Goal: Transaction & Acquisition: Purchase product/service

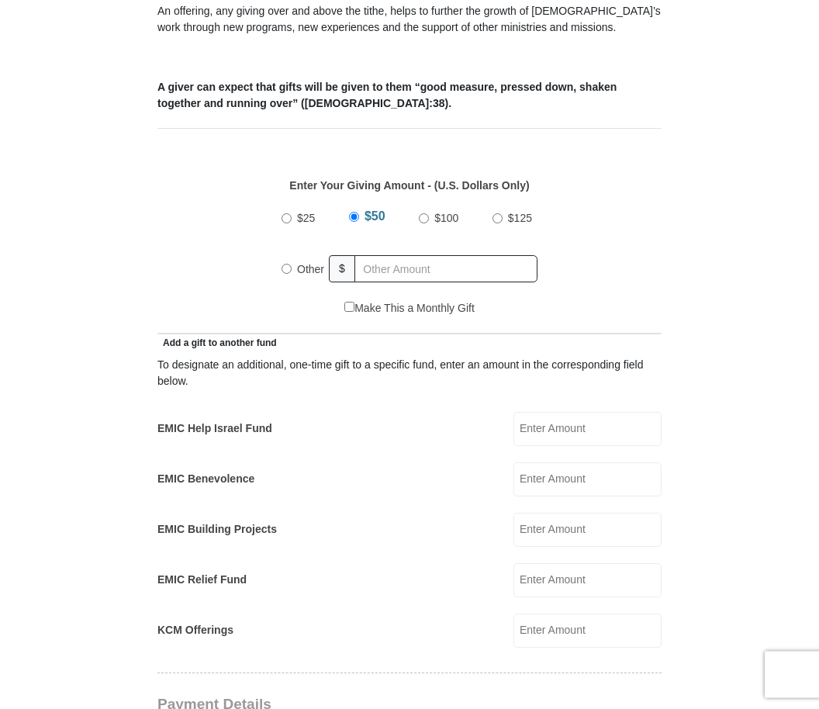
scroll to position [562, 0]
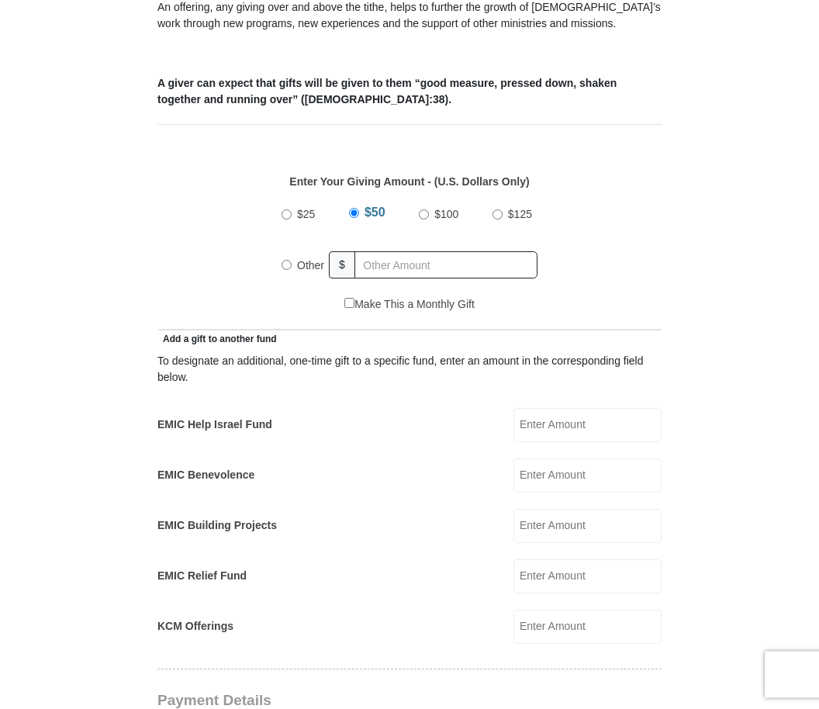
click at [285, 274] on div "Other" at bounding box center [305, 266] width 48 height 34
click at [296, 263] on label "Other" at bounding box center [311, 266] width 38 height 34
click at [292, 263] on input "Other" at bounding box center [286, 266] width 10 height 10
radio input "true"
click at [606, 482] on input "EMIC Benevolence" at bounding box center [587, 476] width 148 height 34
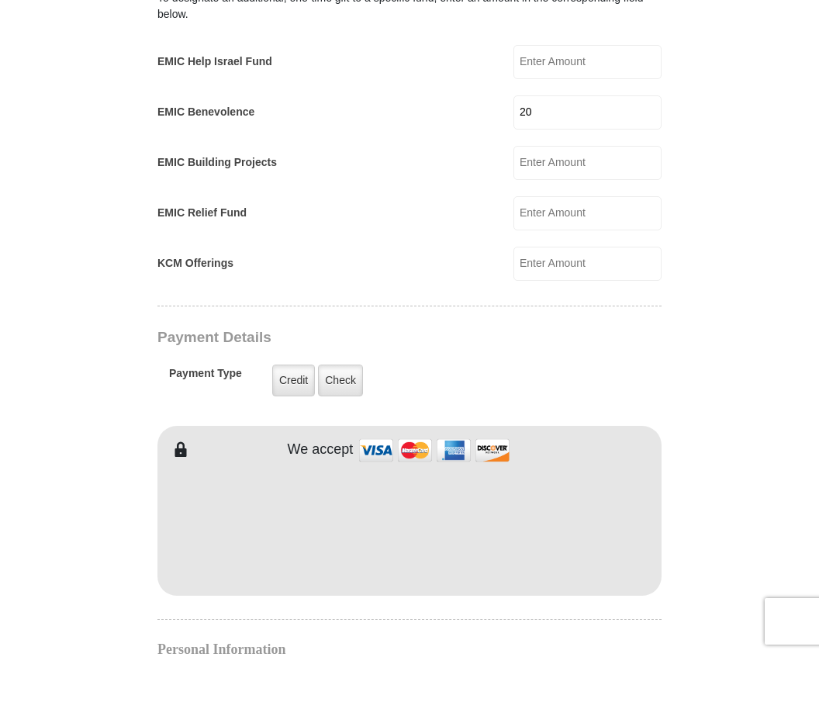
type input "20"
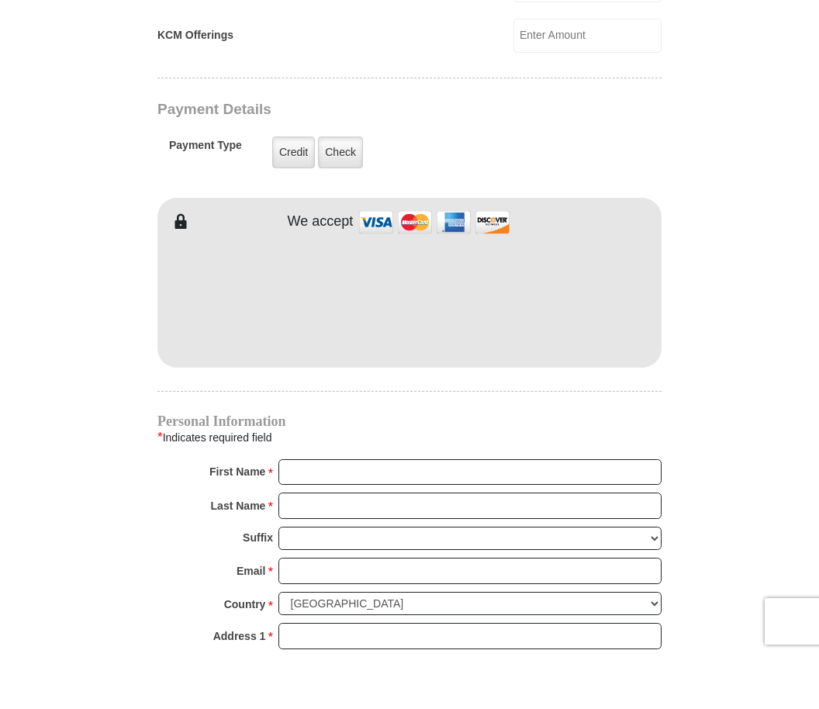
scroll to position [1101, 0]
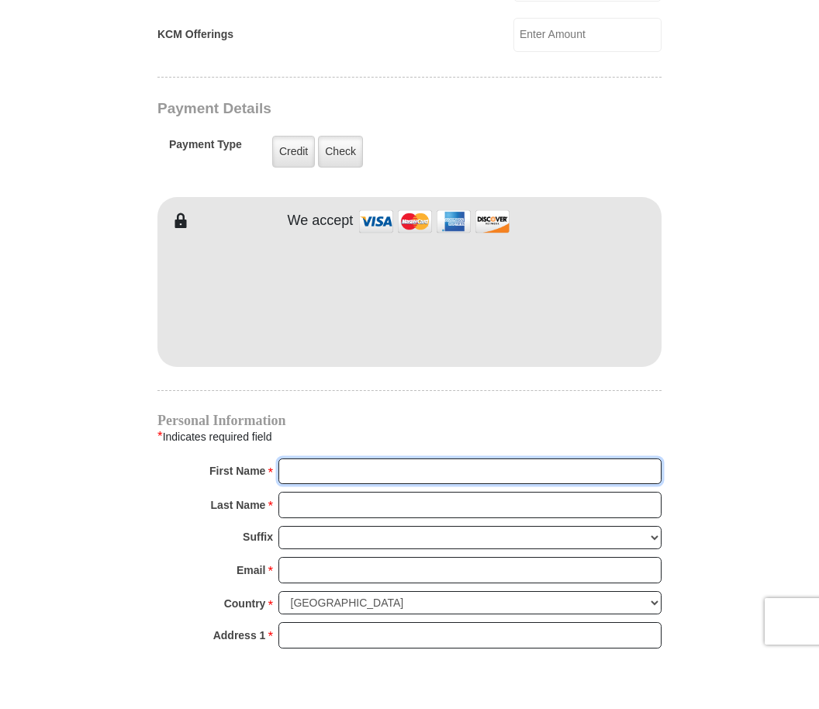
click at [333, 512] on input "First Name *" at bounding box center [469, 525] width 383 height 26
click at [407, 512] on input "[PERSON_NAME]" at bounding box center [469, 525] width 383 height 26
type input "[PERSON_NAME]"
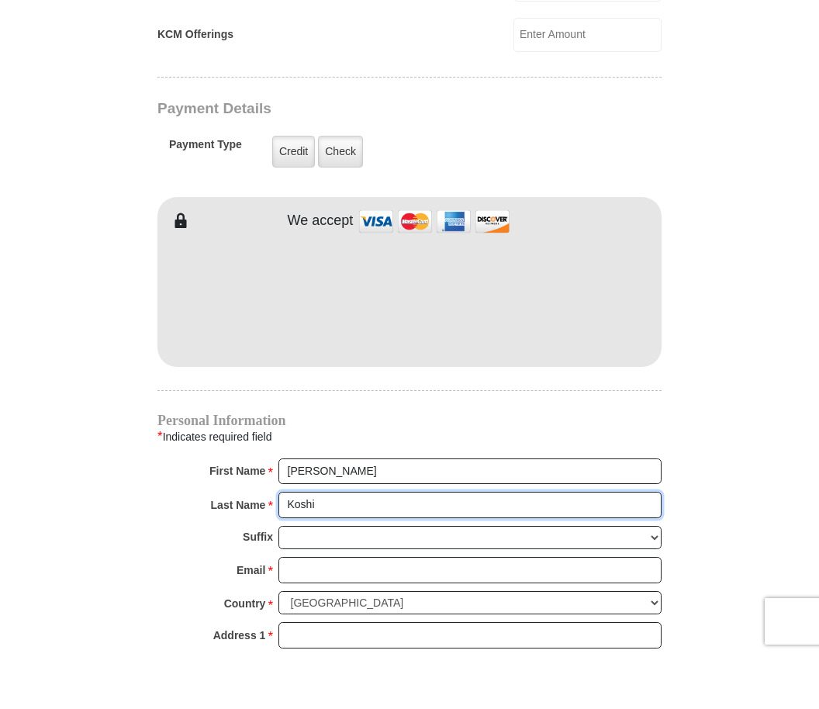
type input "Koshi"
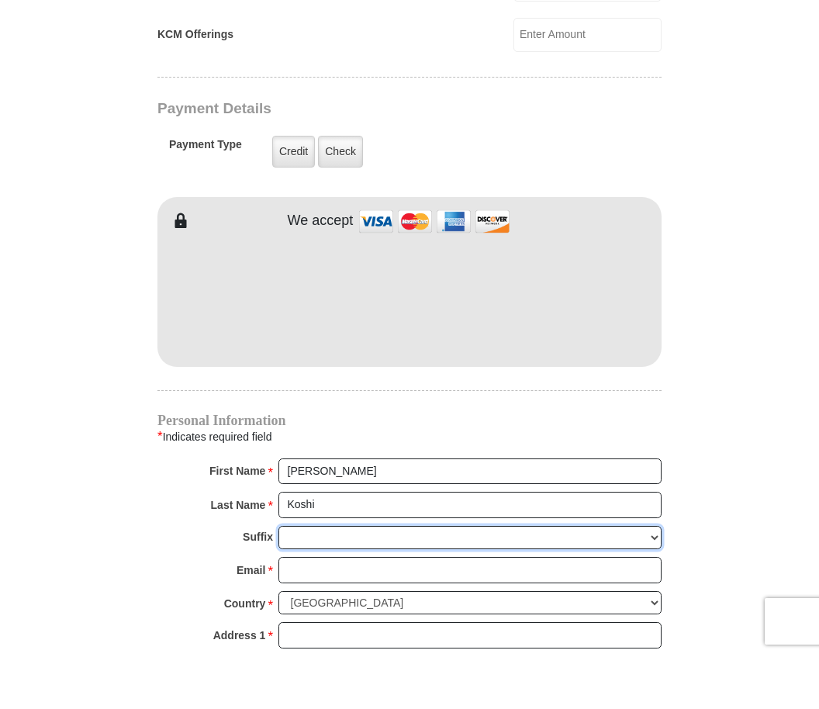
scroll to position [1155, 0]
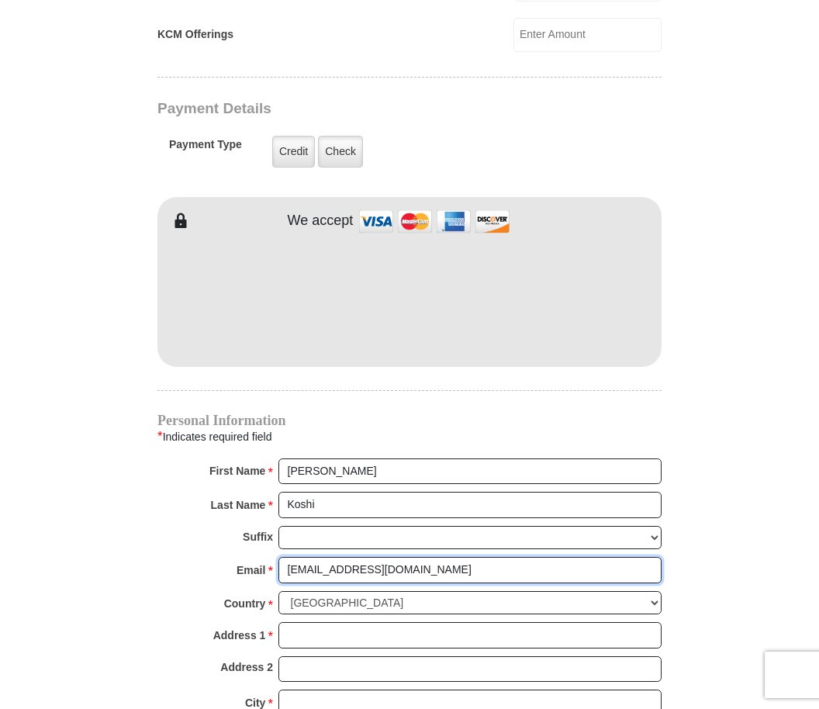
type input "[EMAIL_ADDRESS][DOMAIN_NAME]"
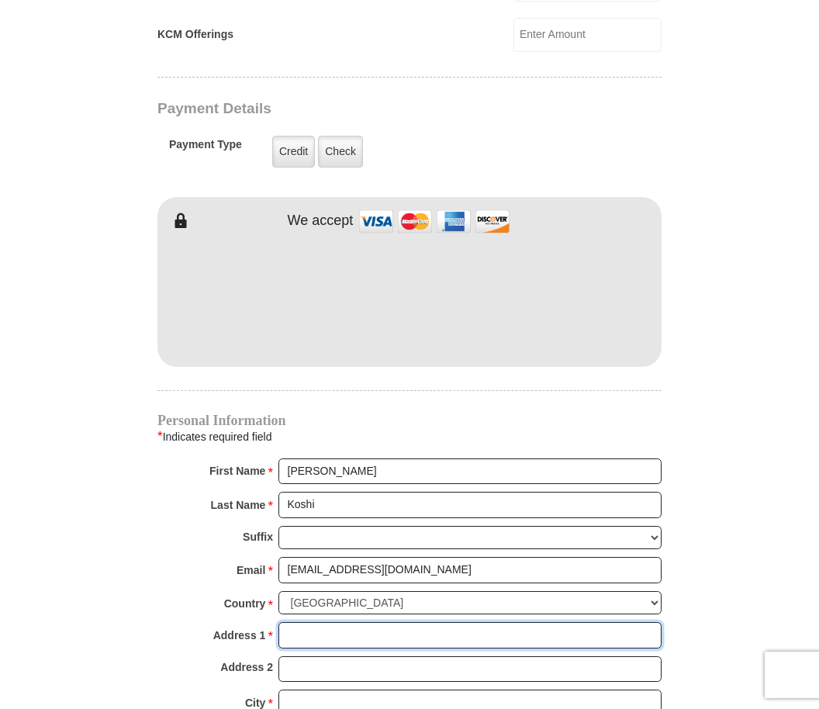
click at [326, 622] on input "Address 1 *" at bounding box center [469, 635] width 383 height 26
type input "[STREET_ADDRESS]"
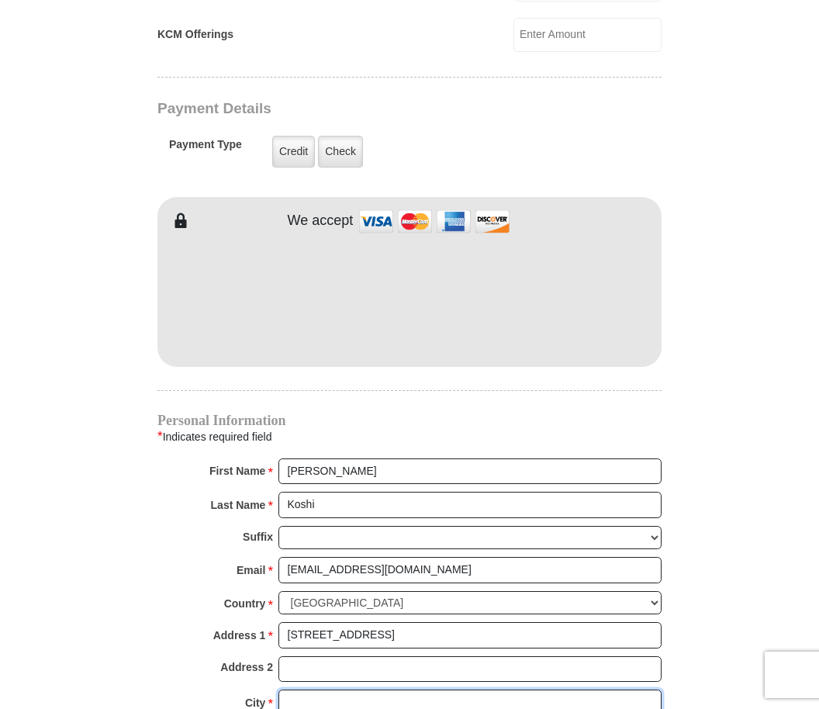
type input "Sparks"
select select "NV"
type input "89434"
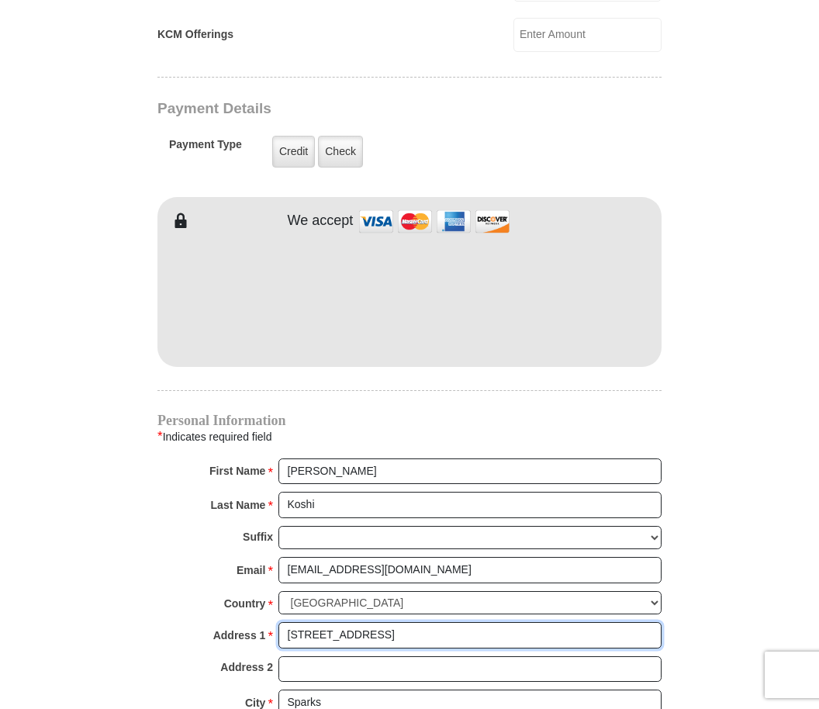
click at [442, 622] on input "[STREET_ADDRESS]" at bounding box center [469, 635] width 383 height 26
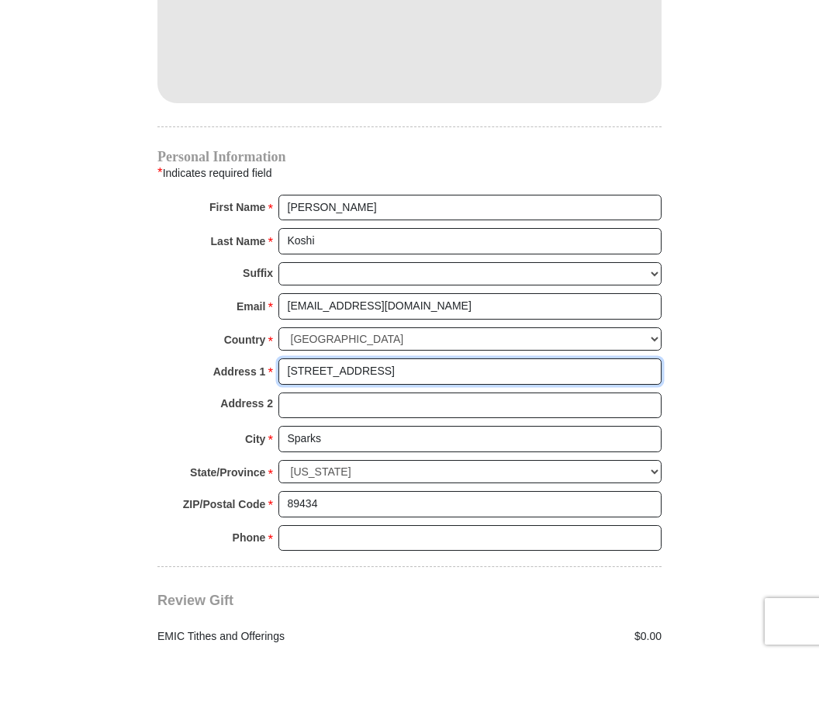
scroll to position [1369, 0]
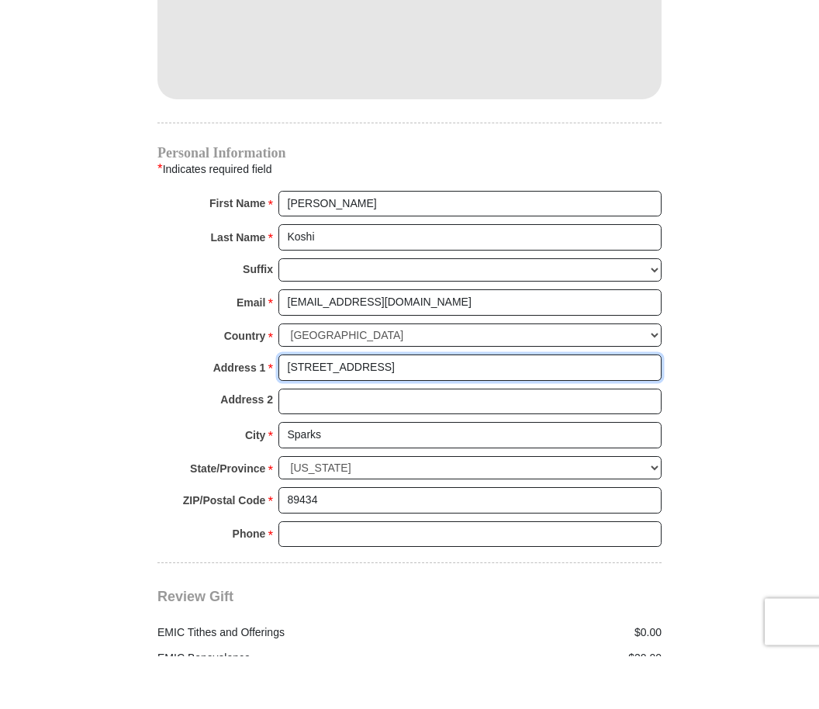
type input "[STREET_ADDRESS]"
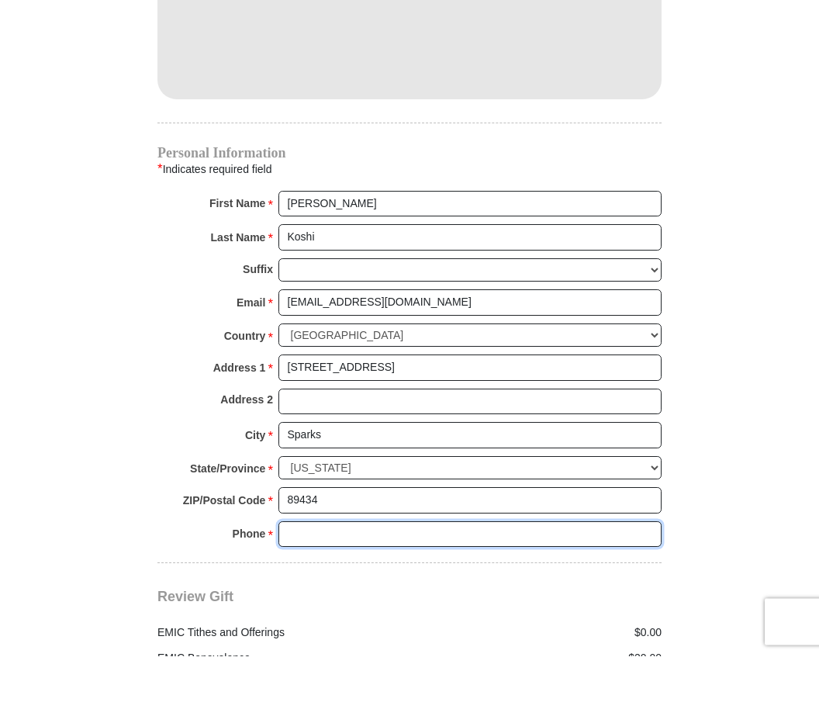
click at [342, 575] on input "Phone * *" at bounding box center [469, 588] width 383 height 26
type input "7753860005"
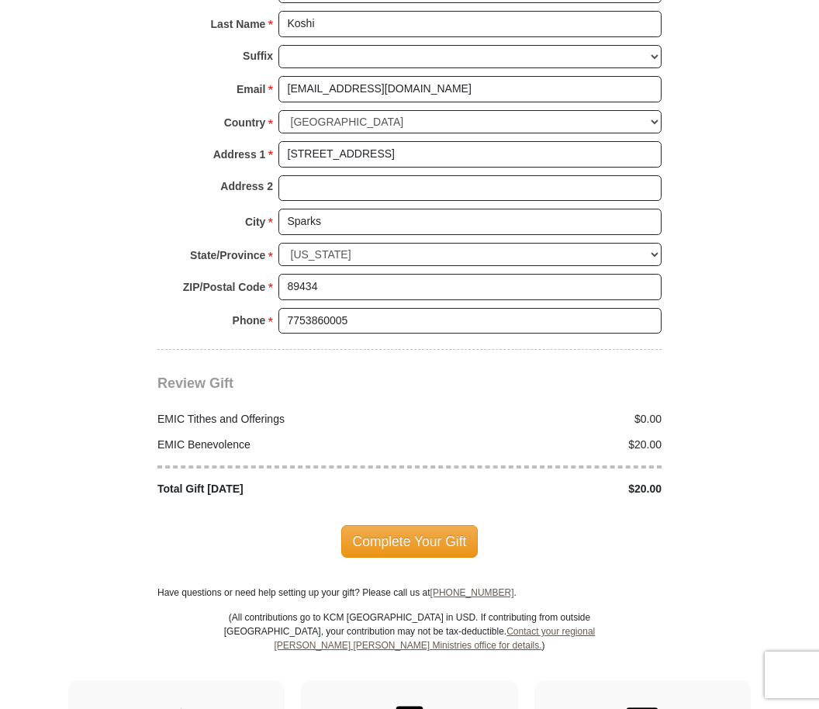
scroll to position [1637, 0]
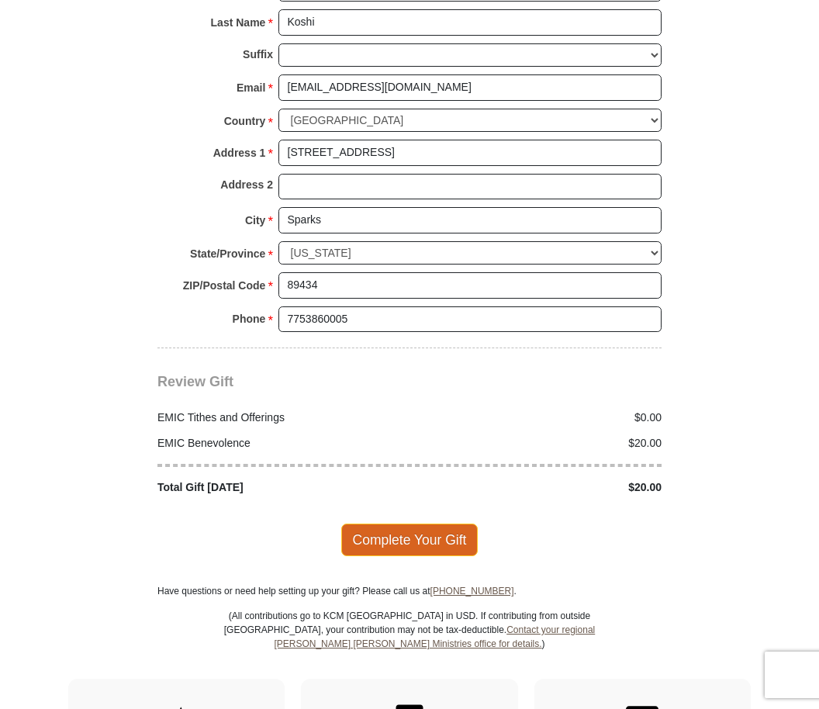
click at [433, 528] on span "Complete Your Gift" at bounding box center [409, 539] width 137 height 33
